Goal: Transaction & Acquisition: Purchase product/service

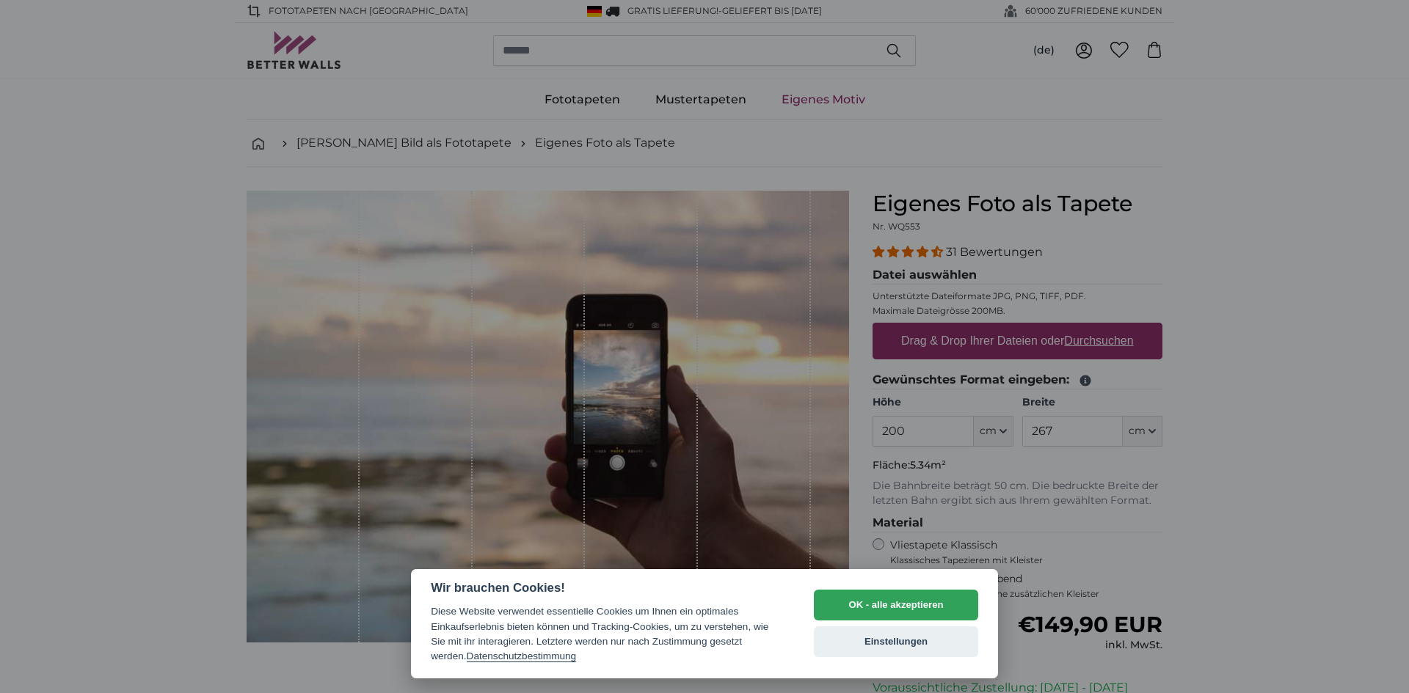
click at [1154, 431] on div at bounding box center [704, 346] width 1409 height 693
click at [903, 643] on button "Einstellungen" at bounding box center [896, 642] width 164 height 31
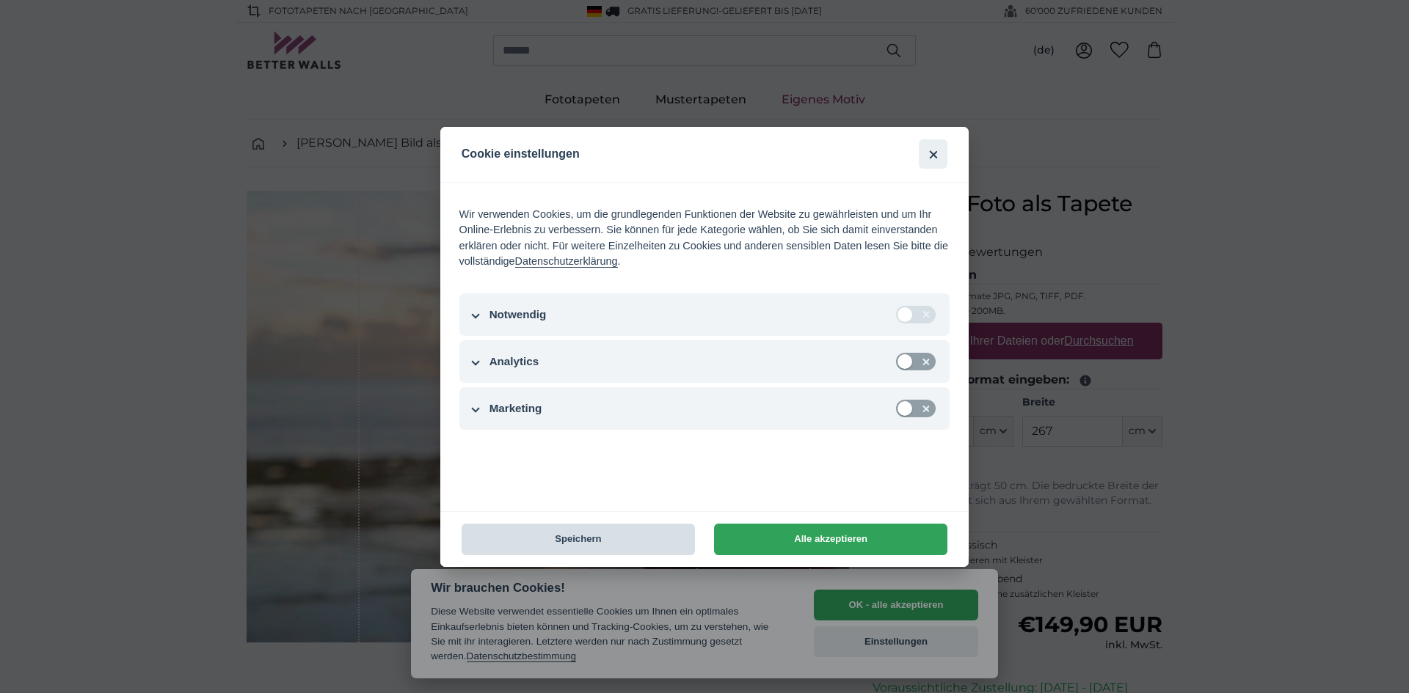
click at [594, 542] on button "Speichern" at bounding box center [577, 540] width 233 height 32
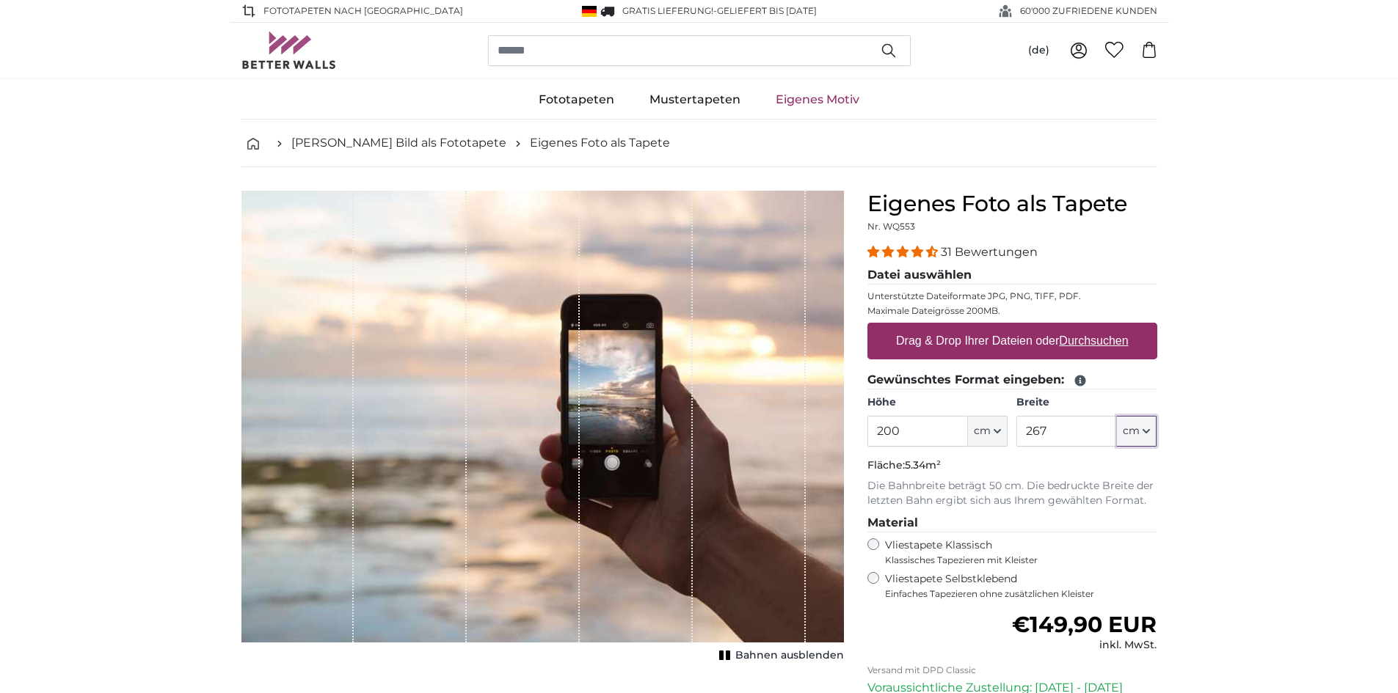
click at [1145, 426] on button "cm" at bounding box center [1137, 431] width 40 height 31
click at [1147, 431] on icon "button" at bounding box center [1145, 431] width 7 height 7
click at [1073, 436] on input "267" at bounding box center [1066, 431] width 101 height 31
type input "200"
